Goal: Ask a question: Seek information or help from site administrators or community

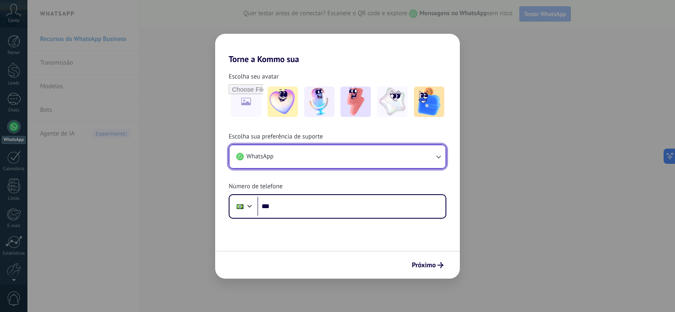
click at [300, 152] on button "WhatsApp" at bounding box center [338, 156] width 216 height 23
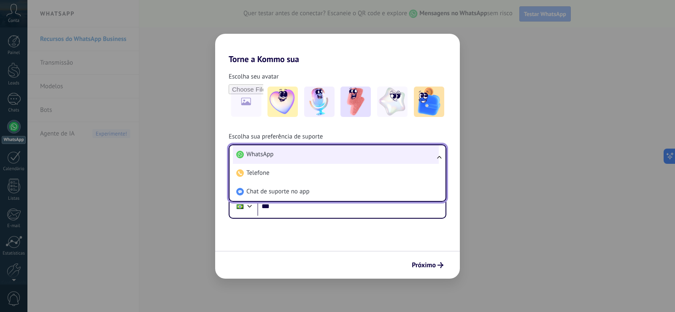
click at [265, 155] on span "WhatsApp" at bounding box center [260, 154] width 27 height 8
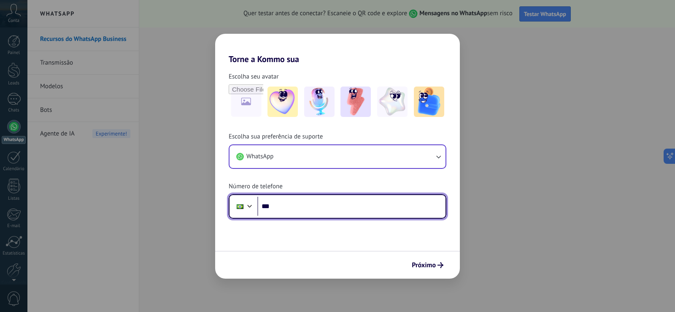
click at [328, 203] on input "***" at bounding box center [352, 206] width 188 height 19
type input "**********"
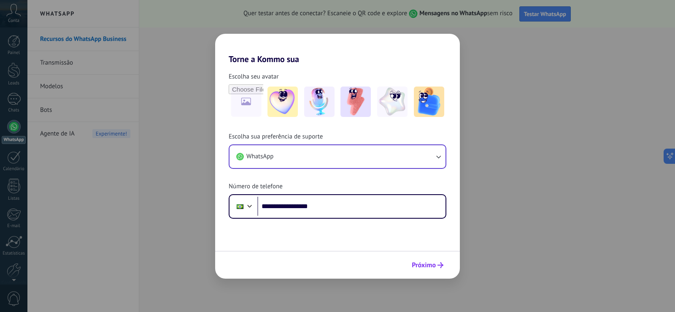
click at [428, 263] on span "Próximo" at bounding box center [424, 265] width 24 height 6
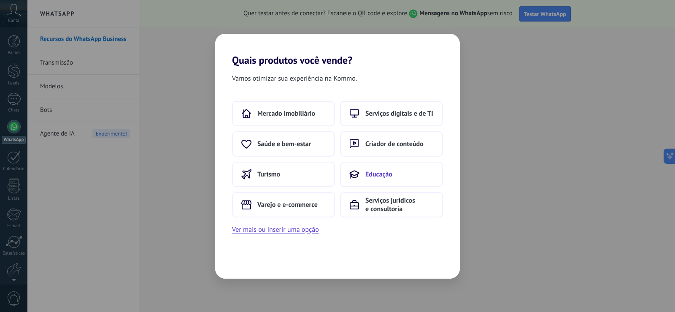
click at [374, 176] on span "Educação" at bounding box center [379, 174] width 27 height 8
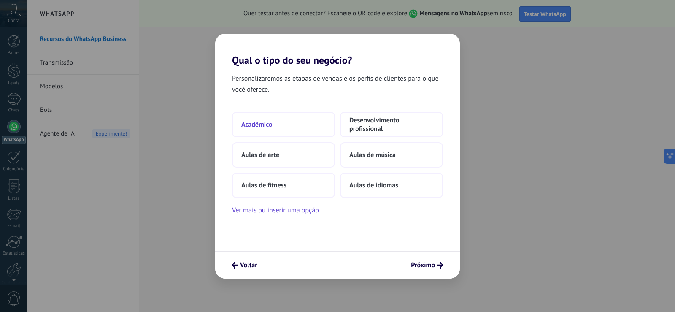
click at [271, 125] on span "Acadêmico" at bounding box center [256, 124] width 31 height 8
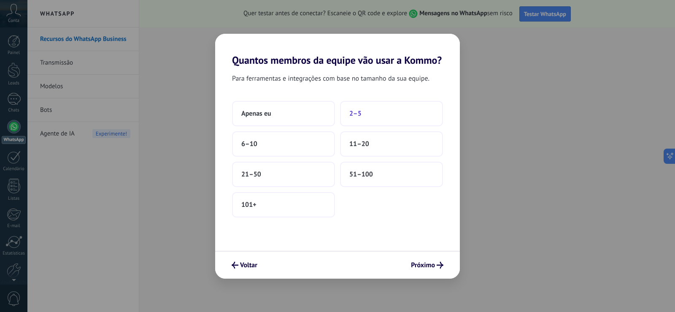
click at [367, 109] on button "2–5" at bounding box center [391, 113] width 103 height 25
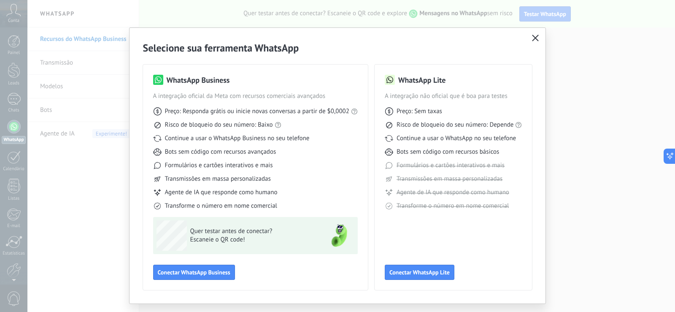
scroll to position [19, 0]
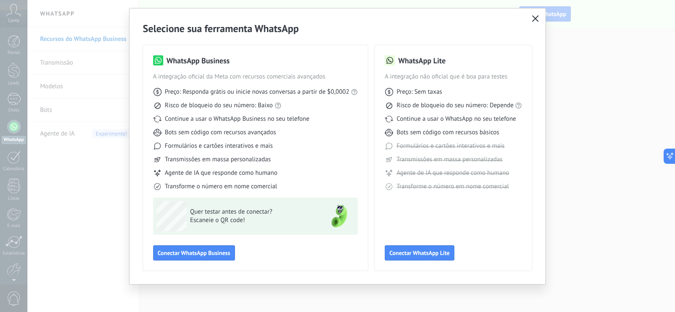
click at [535, 19] on use "button" at bounding box center [536, 18] width 6 height 6
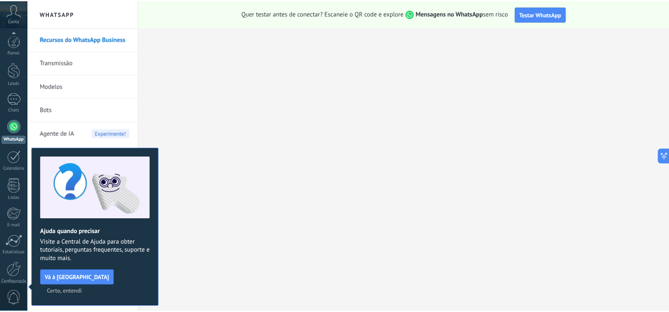
scroll to position [39, 0]
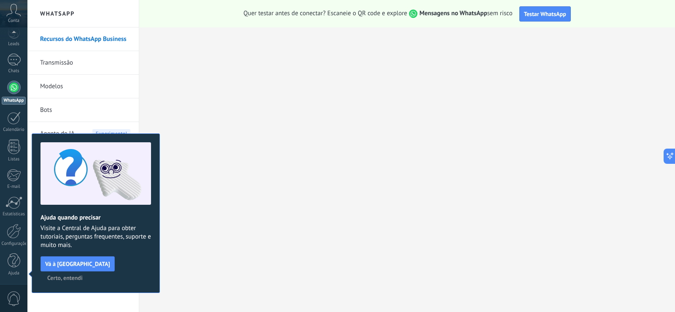
click at [83, 275] on span "Certo, entendi" at bounding box center [64, 278] width 35 height 6
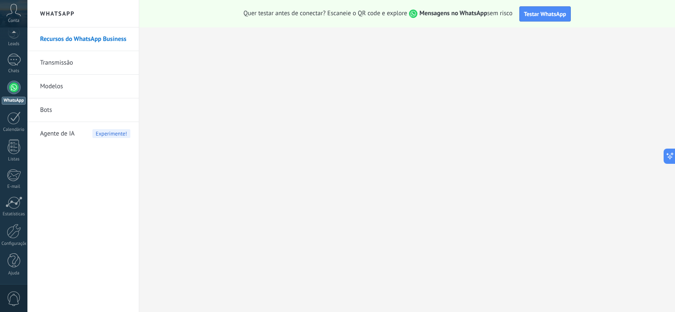
click at [60, 135] on span "Agente de IA" at bounding box center [57, 134] width 35 height 24
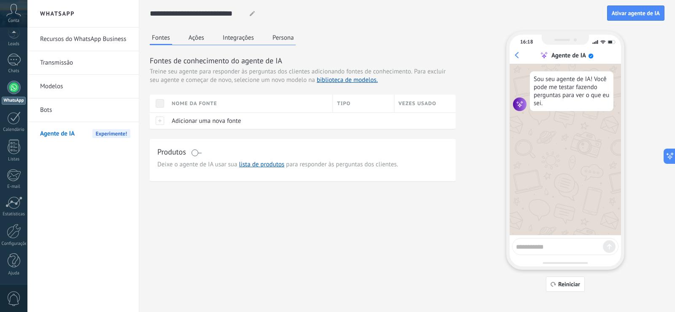
click at [199, 40] on button "Ações" at bounding box center [197, 37] width 20 height 13
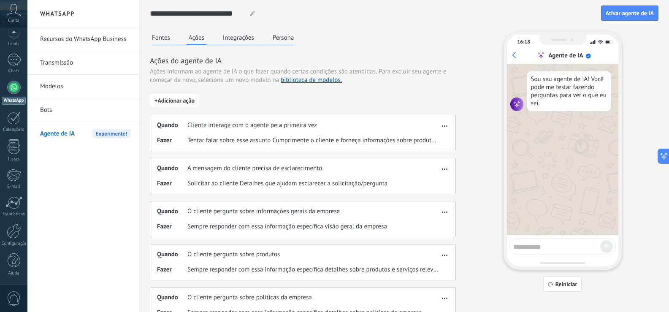
click at [248, 39] on button "Integrações" at bounding box center [238, 37] width 35 height 13
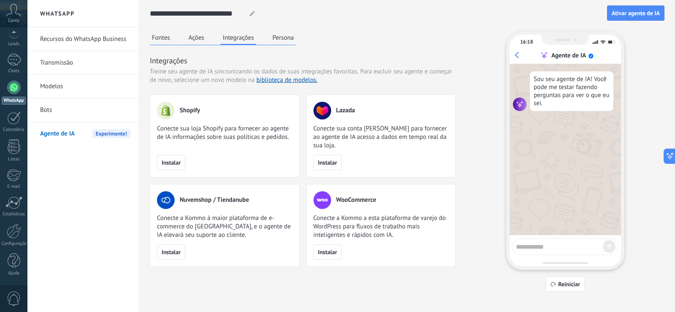
click at [280, 35] on button "Persona" at bounding box center [284, 37] width 26 height 13
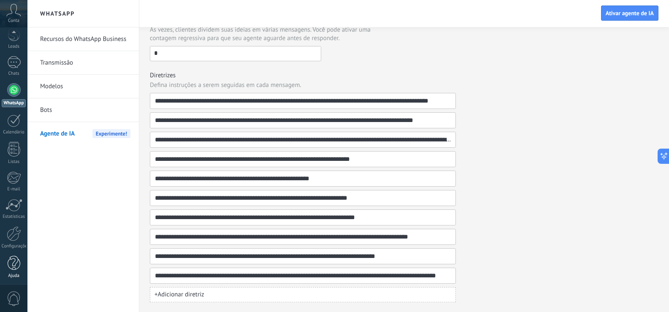
scroll to position [39, 0]
click at [13, 258] on div at bounding box center [14, 260] width 13 height 15
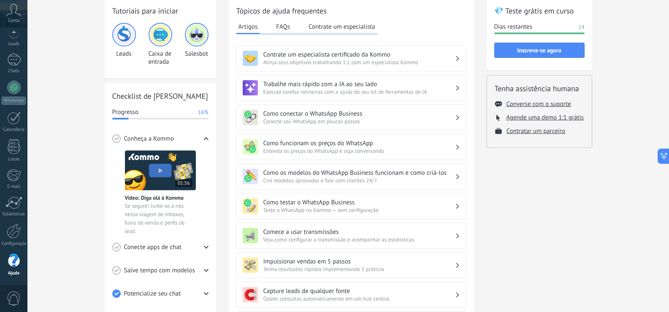
scroll to position [84, 0]
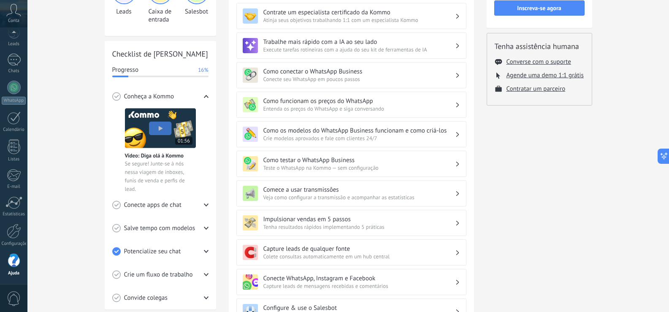
click at [372, 104] on h3 "Como funcionam os preços do WhatsApp" at bounding box center [359, 101] width 192 height 8
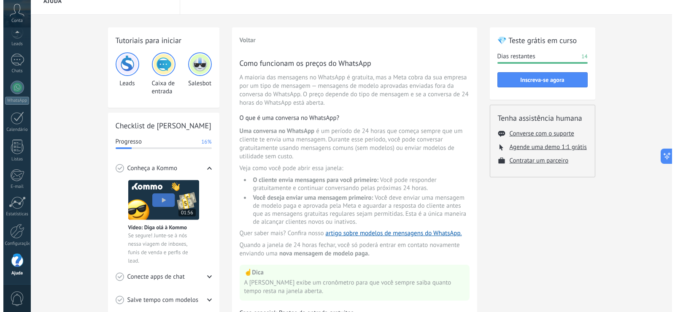
scroll to position [0, 0]
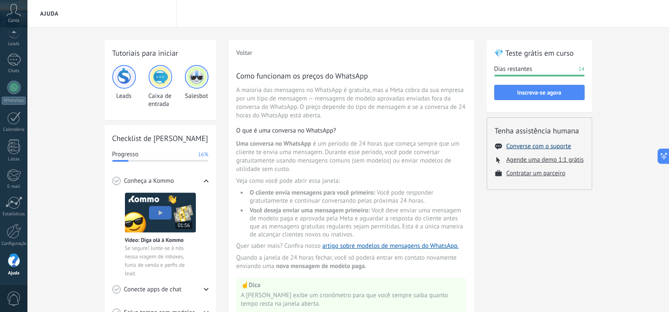
click at [536, 147] on button "Converse com o suporte" at bounding box center [539, 146] width 65 height 8
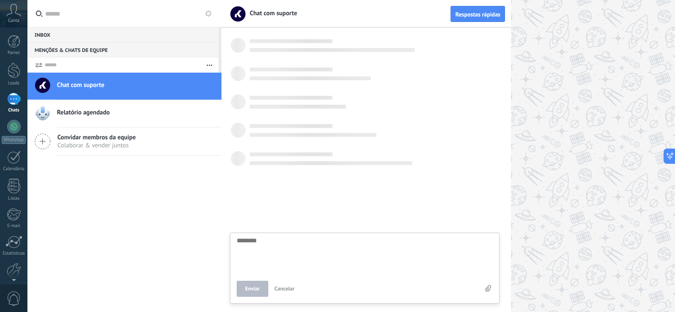
scroll to position [8, 0]
